Goal: Transaction & Acquisition: Purchase product/service

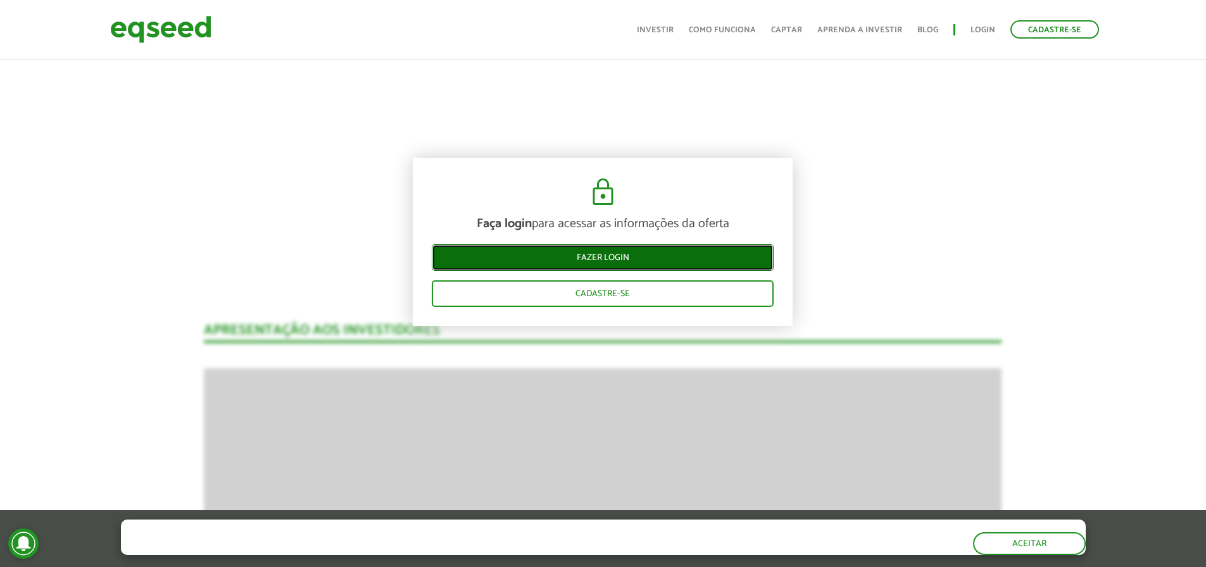
click at [607, 257] on link "Fazer login" at bounding box center [603, 257] width 342 height 27
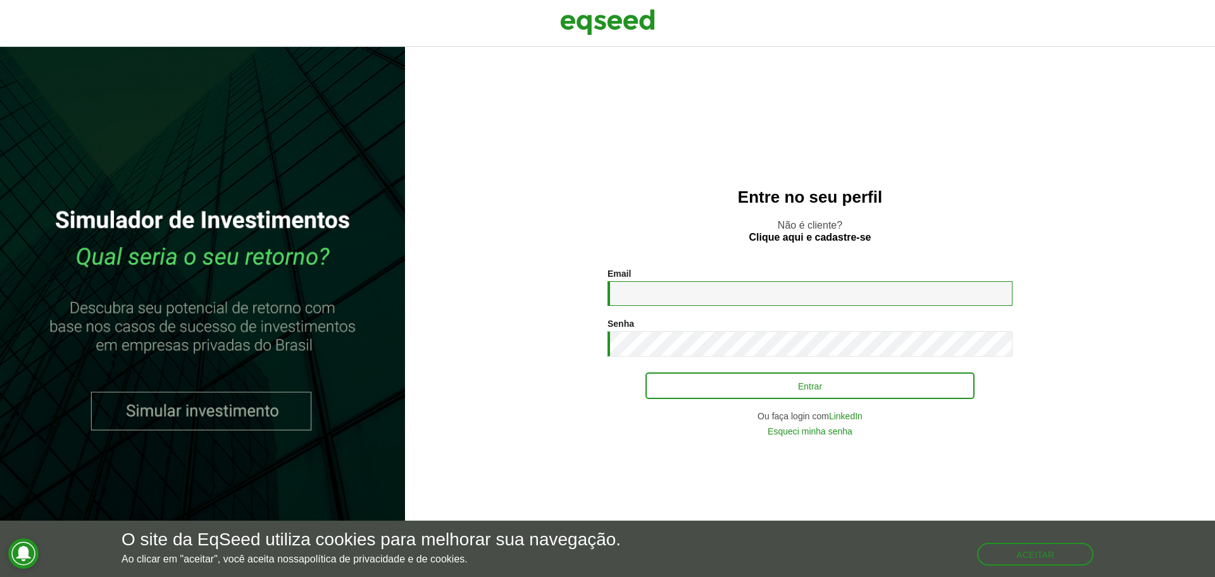
type input "**********"
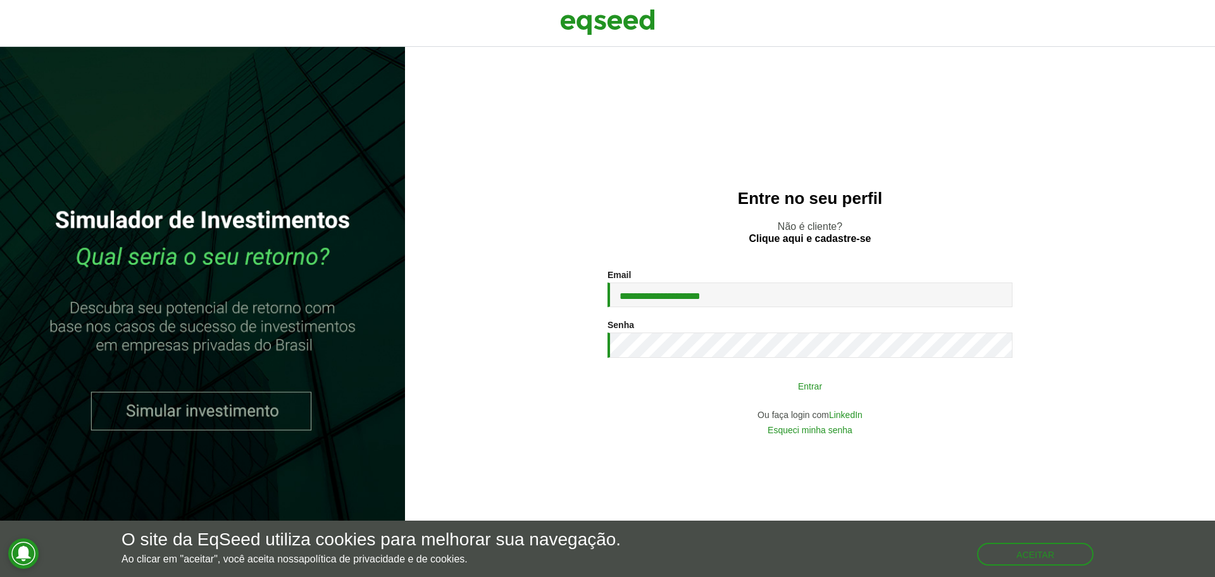
click at [732, 383] on button "Entrar" at bounding box center [810, 385] width 329 height 24
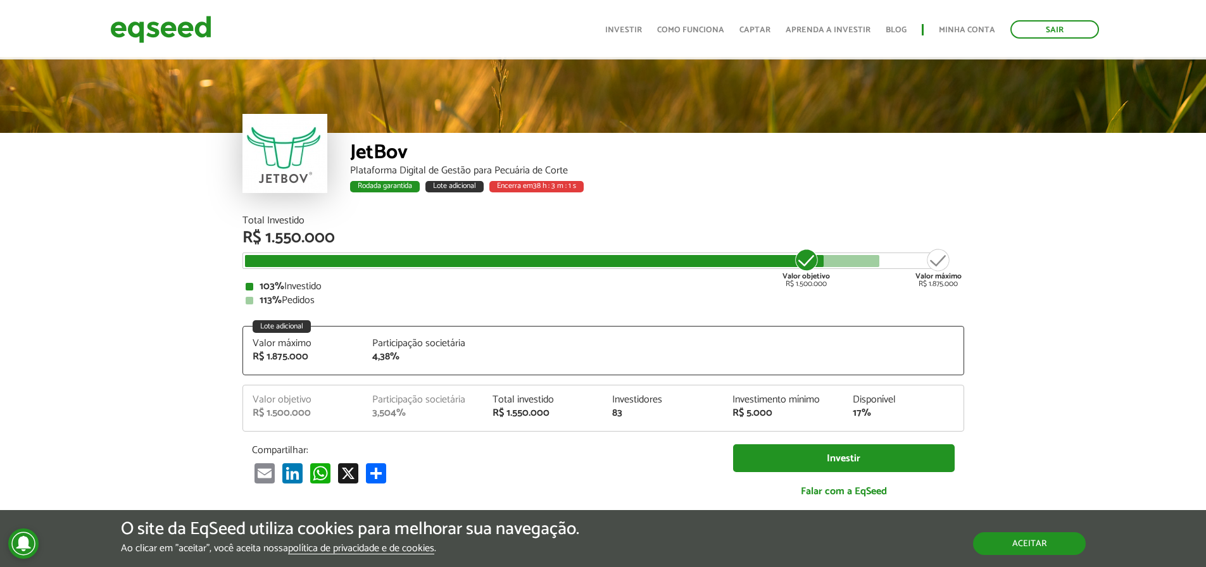
scroll to position [1448, 0]
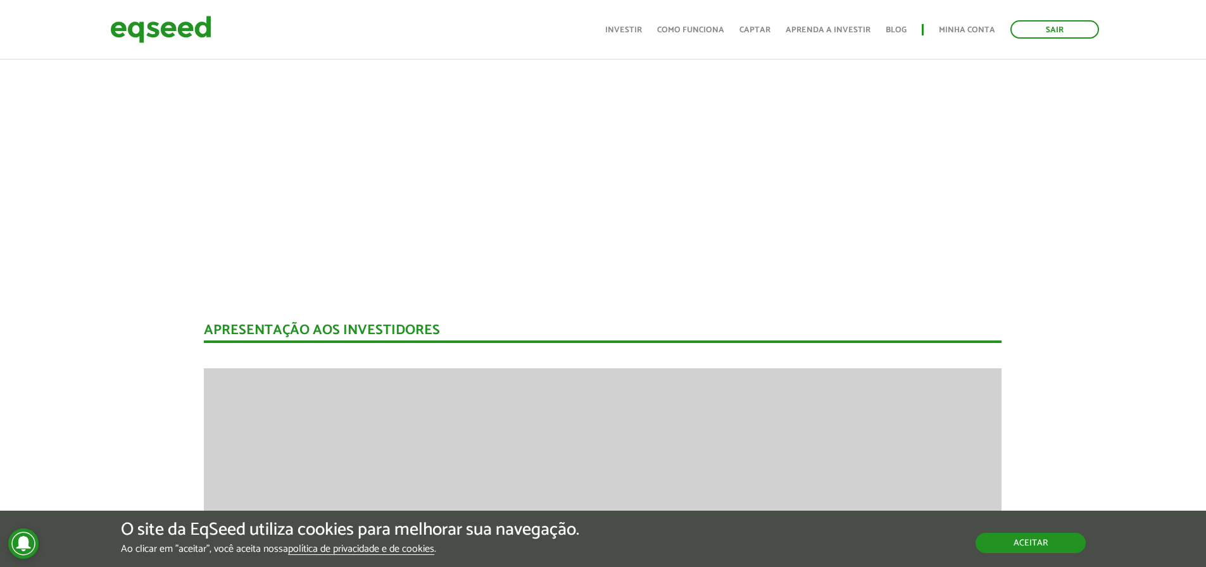
click at [1021, 542] on button "Aceitar" at bounding box center [1030, 543] width 110 height 20
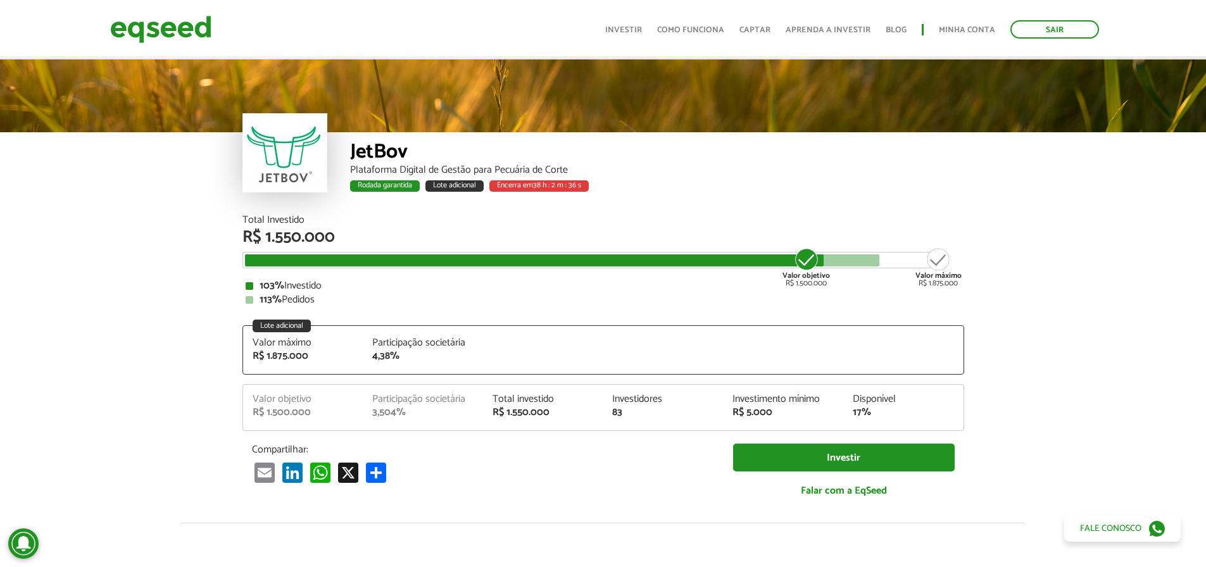
scroll to position [0, 0]
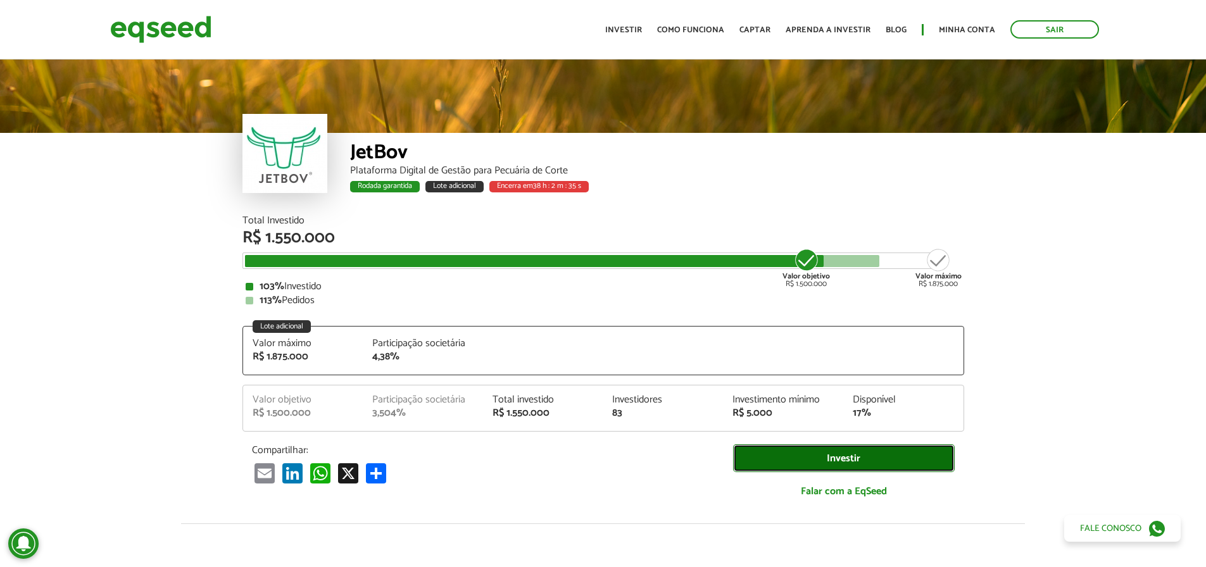
click at [825, 461] on link "Investir" at bounding box center [844, 458] width 222 height 28
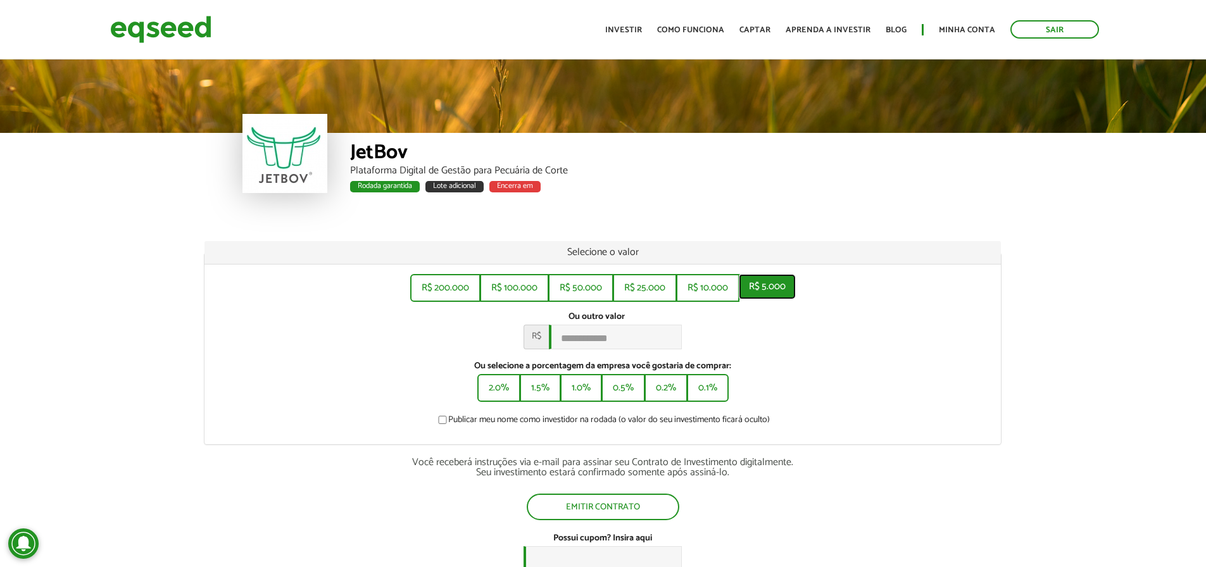
click at [772, 294] on button "R$ 5.000" at bounding box center [767, 286] width 57 height 25
click at [727, 399] on button "0.1%" at bounding box center [707, 386] width 39 height 25
type input "******"
click at [720, 399] on button "0.1%" at bounding box center [707, 386] width 39 height 25
drag, startPoint x: 610, startPoint y: 342, endPoint x: 528, endPoint y: 338, distance: 82.4
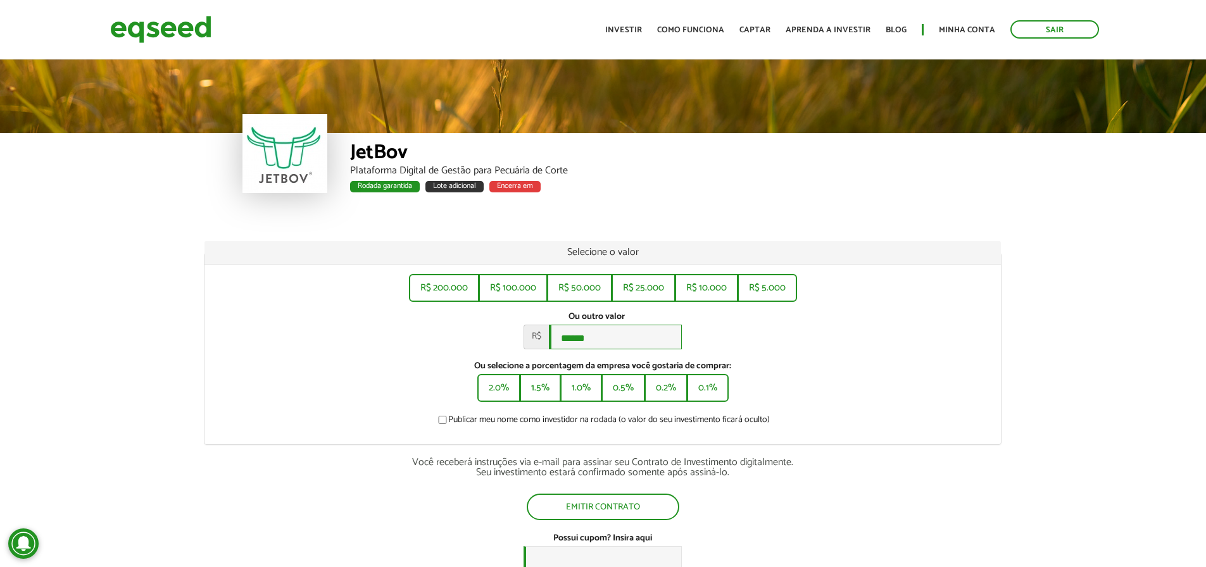
click at [528, 338] on div "R$ ******" at bounding box center [602, 337] width 158 height 25
click at [688, 389] on button "0.1%" at bounding box center [707, 386] width 39 height 25
click at [656, 395] on button "0.2%" at bounding box center [666, 386] width 41 height 25
click at [617, 396] on button "0.5%" at bounding box center [623, 386] width 41 height 25
drag, startPoint x: 581, startPoint y: 394, endPoint x: 570, endPoint y: 394, distance: 11.4
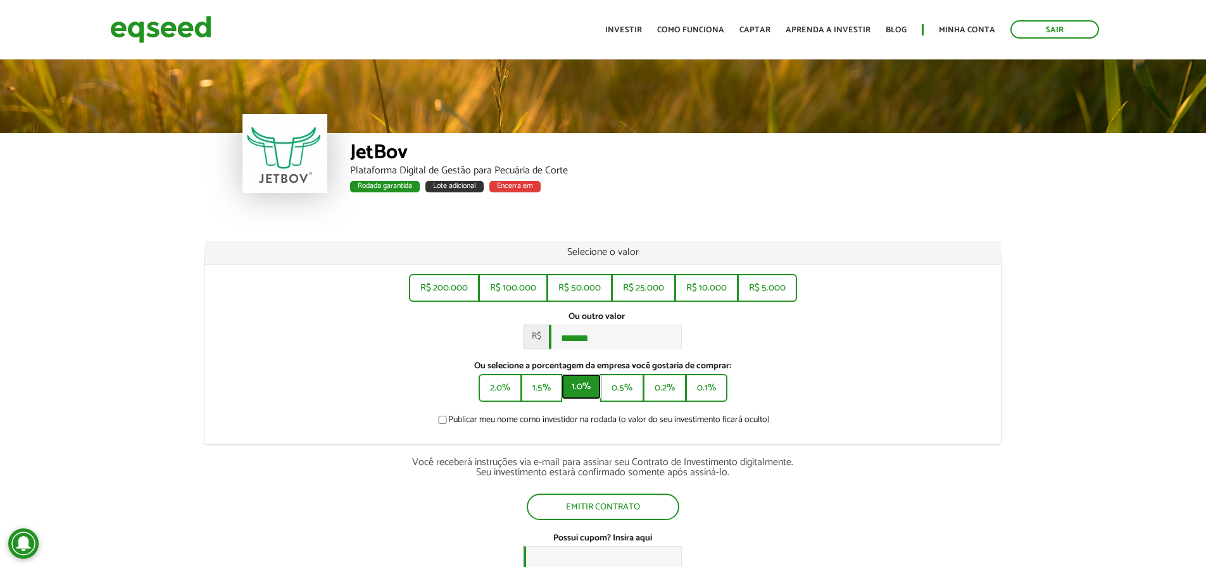
click at [580, 394] on button "1.0%" at bounding box center [580, 386] width 39 height 25
click at [538, 392] on button "1.5%" at bounding box center [540, 386] width 39 height 25
click at [512, 391] on button "2.0%" at bounding box center [499, 386] width 41 height 25
click at [752, 296] on button "R$ 5.000" at bounding box center [767, 286] width 57 height 25
type input "*****"
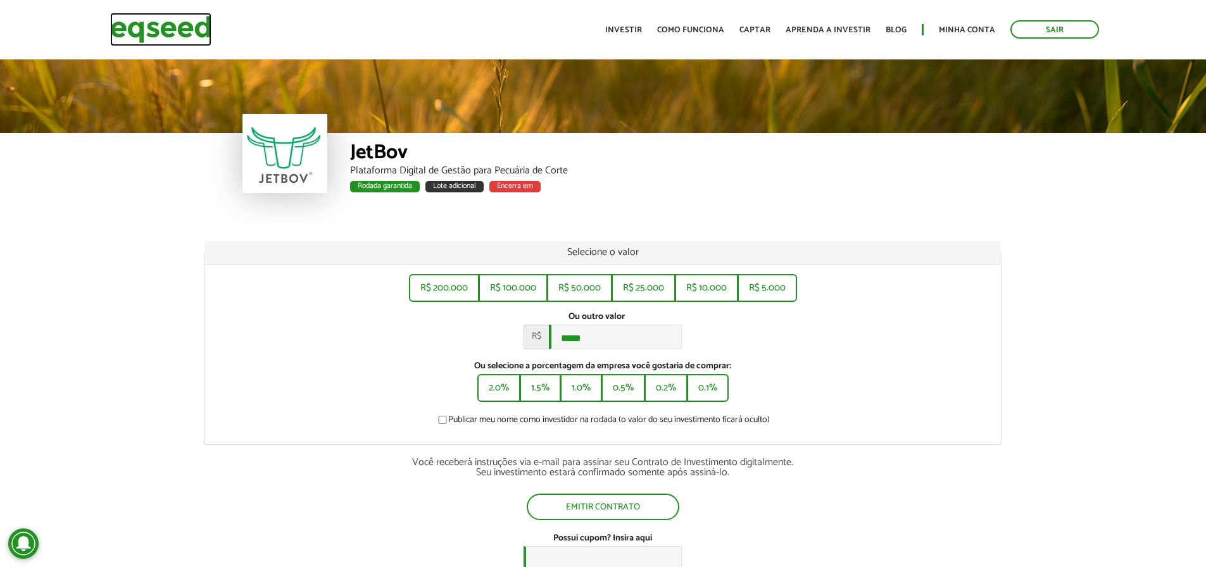
click at [182, 27] on img at bounding box center [160, 30] width 101 height 34
